Goal: Download file/media

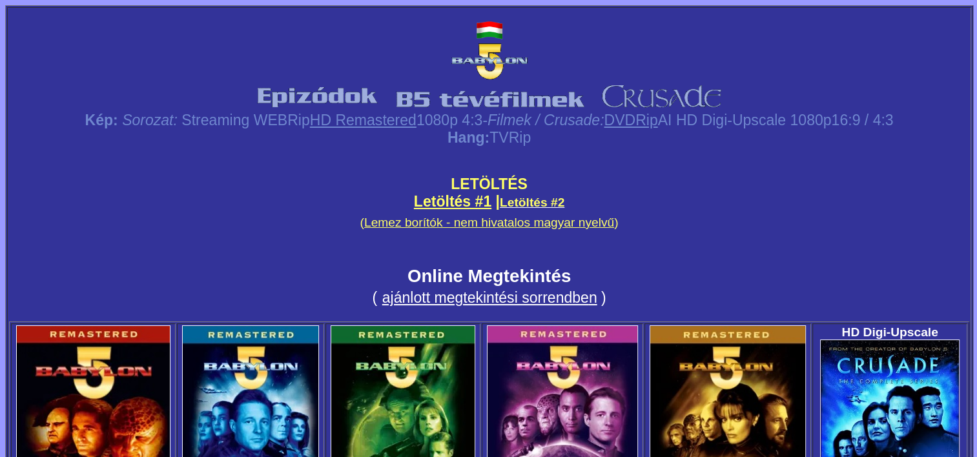
drag, startPoint x: 455, startPoint y: 196, endPoint x: 475, endPoint y: 201, distance: 21.5
click at [455, 196] on link "Letöltés #1" at bounding box center [452, 201] width 77 height 17
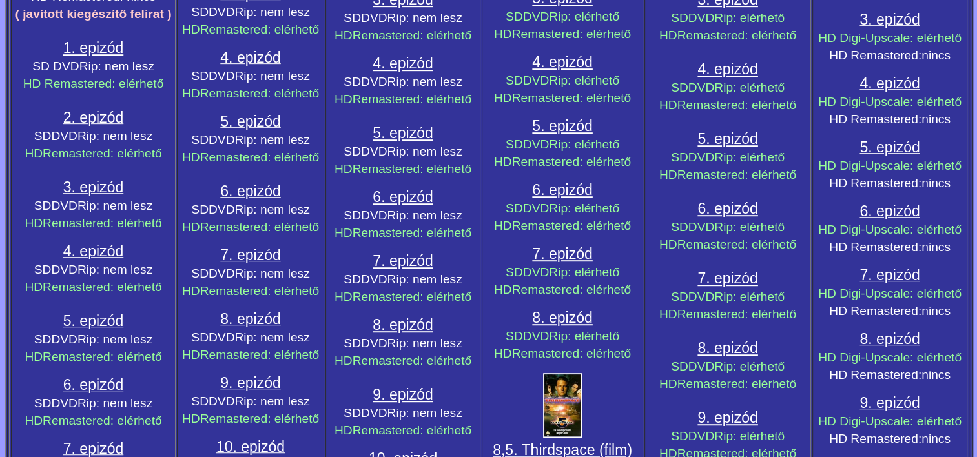
scroll to position [840, 0]
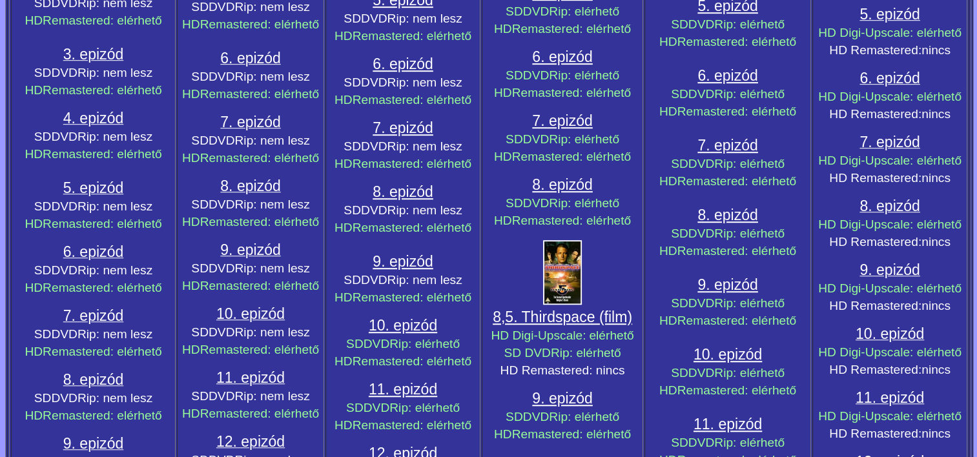
click at [101, 243] on span "6. epizód" at bounding box center [93, 251] width 60 height 17
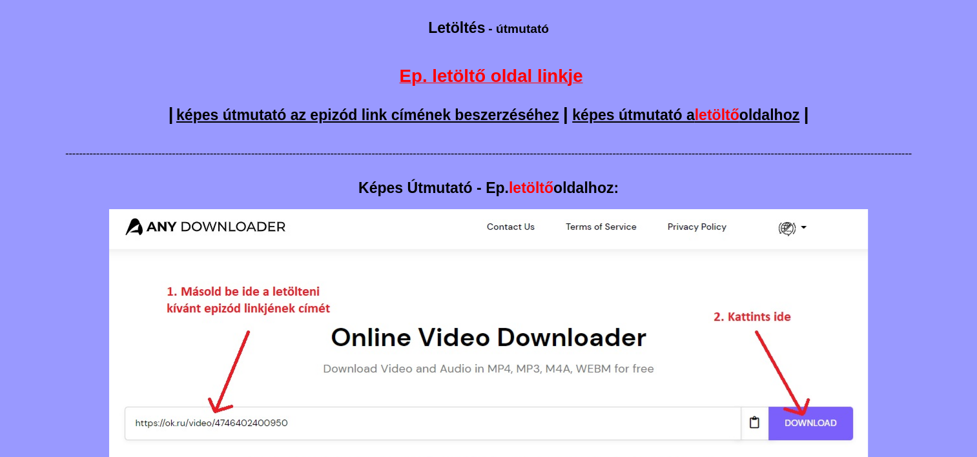
click at [550, 76] on span "Ep. letöltő oldal linkje" at bounding box center [491, 76] width 183 height 20
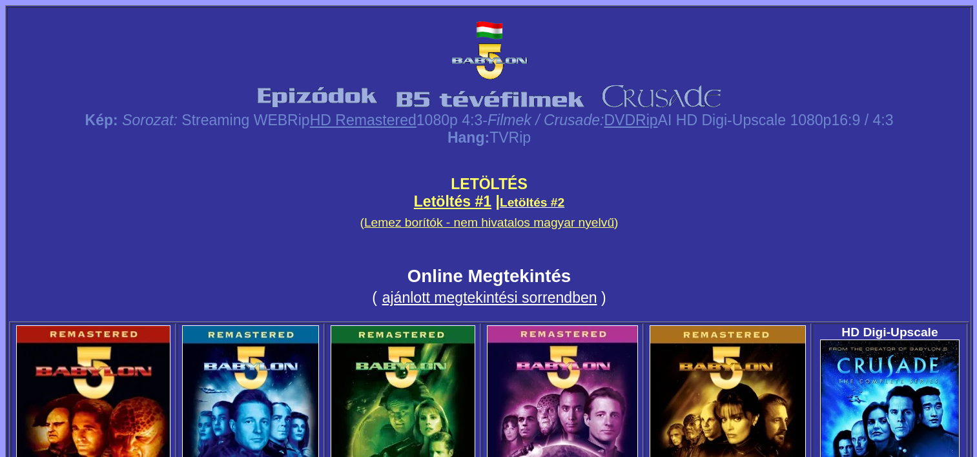
scroll to position [840, 0]
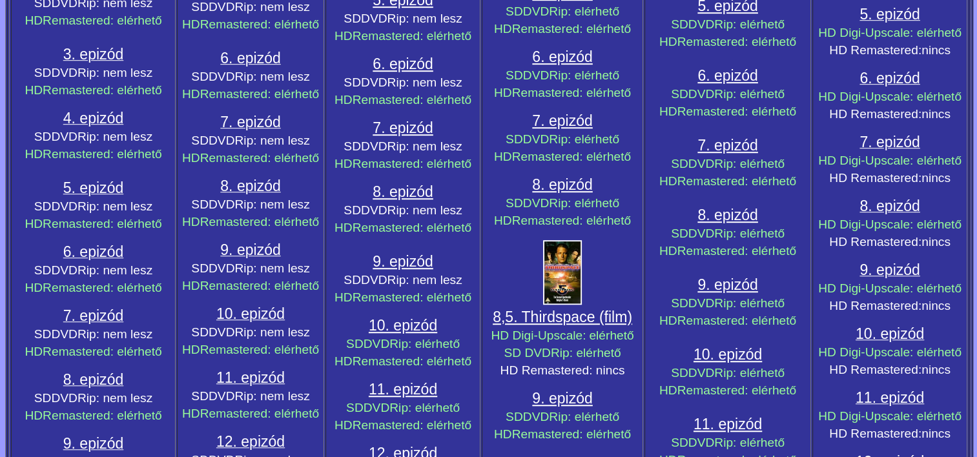
drag, startPoint x: 113, startPoint y: 300, endPoint x: 170, endPoint y: 313, distance: 58.9
click at [113, 307] on span "7. epizód" at bounding box center [93, 315] width 60 height 17
